Goal: Obtain resource: Download file/media

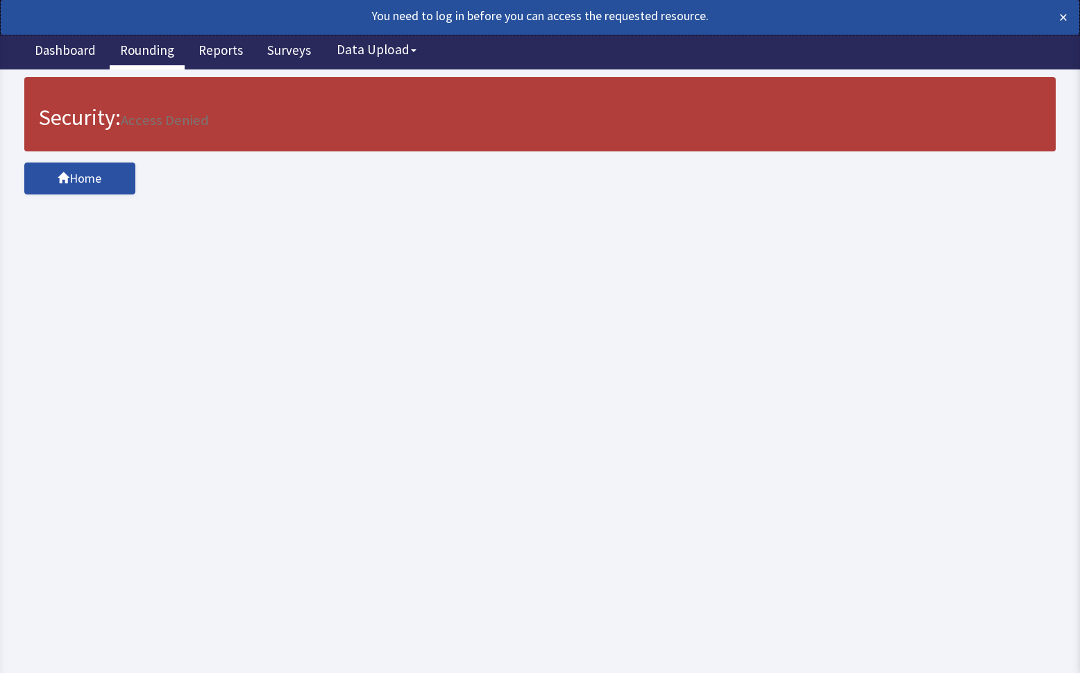
click at [140, 49] on link "Rounding" at bounding box center [147, 52] width 75 height 35
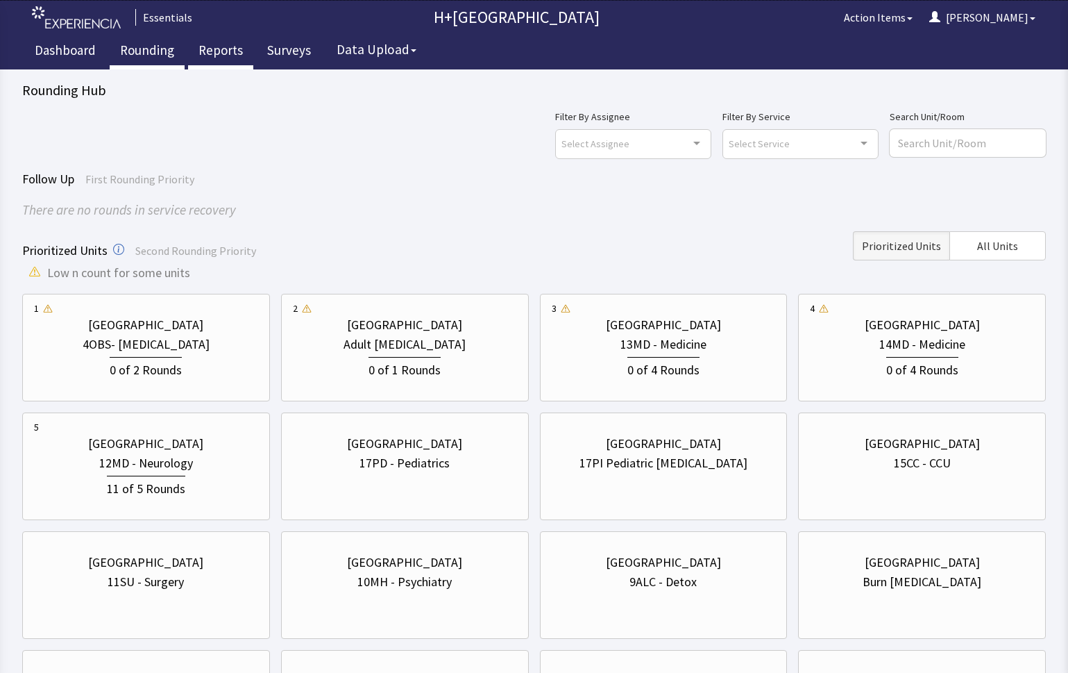
click at [220, 47] on link "Reports" at bounding box center [220, 52] width 65 height 35
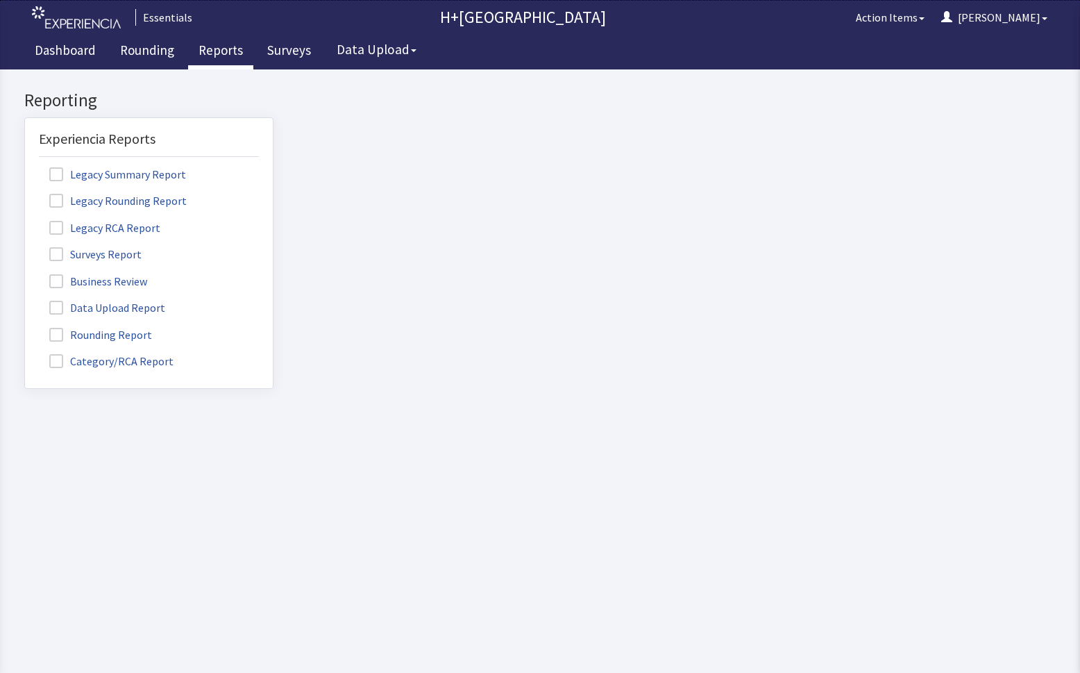
click at [110, 333] on label "Rounding Report" at bounding box center [102, 334] width 127 height 18
click at [25, 327] on input "Rounding Report" at bounding box center [25, 327] width 0 height 0
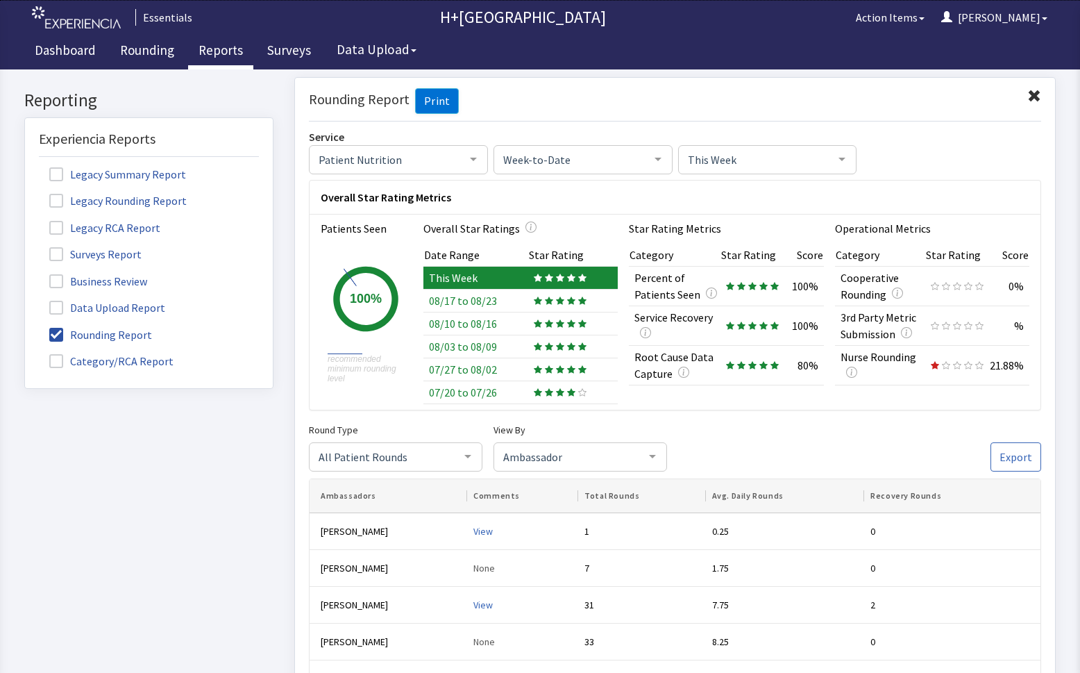
click at [544, 305] on td at bounding box center [573, 300] width 90 height 23
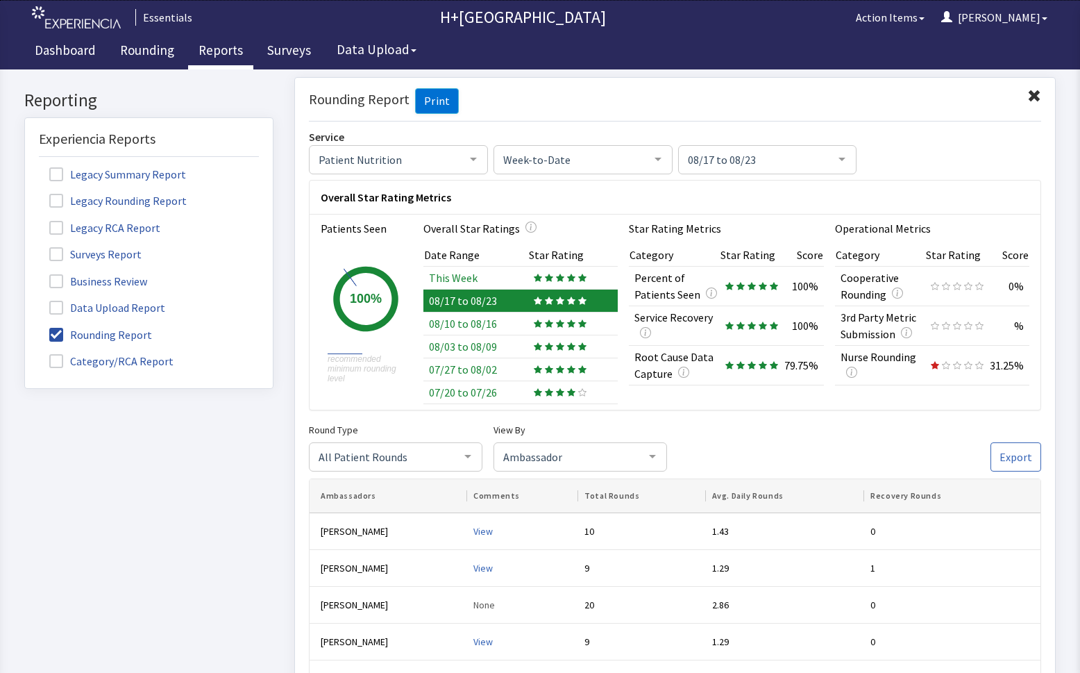
click at [550, 276] on div at bounding box center [560, 277] width 53 height 8
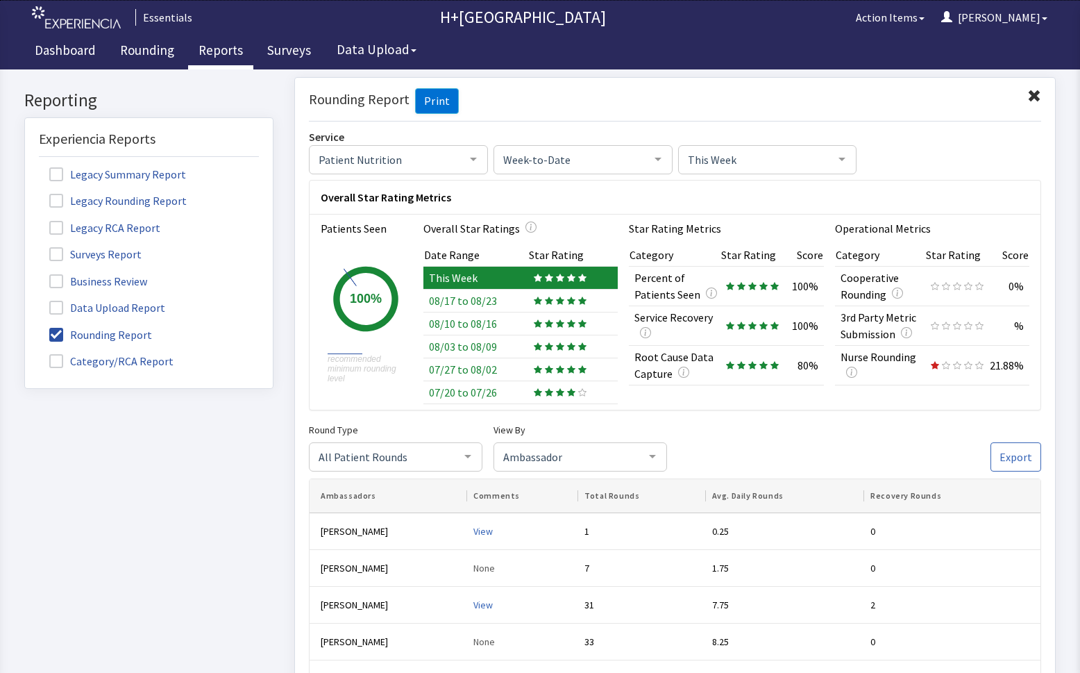
click at [535, 369] on icon at bounding box center [538, 368] width 8 height 8
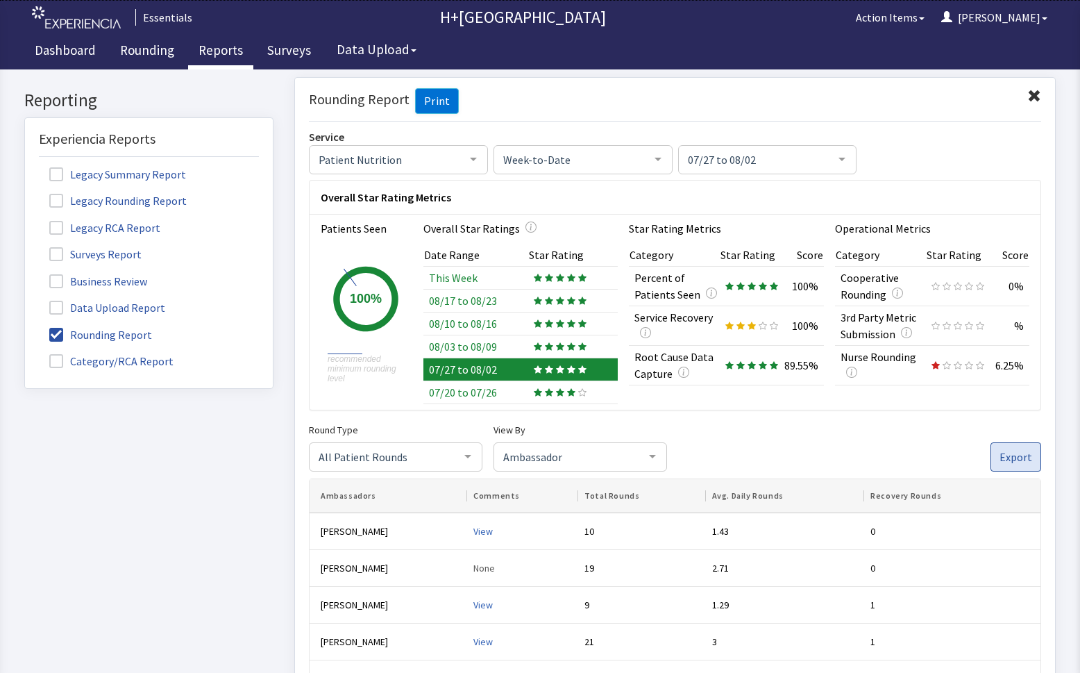
click at [1003, 452] on span "Export" at bounding box center [1016, 456] width 33 height 17
